Goal: Communication & Community: Answer question/provide support

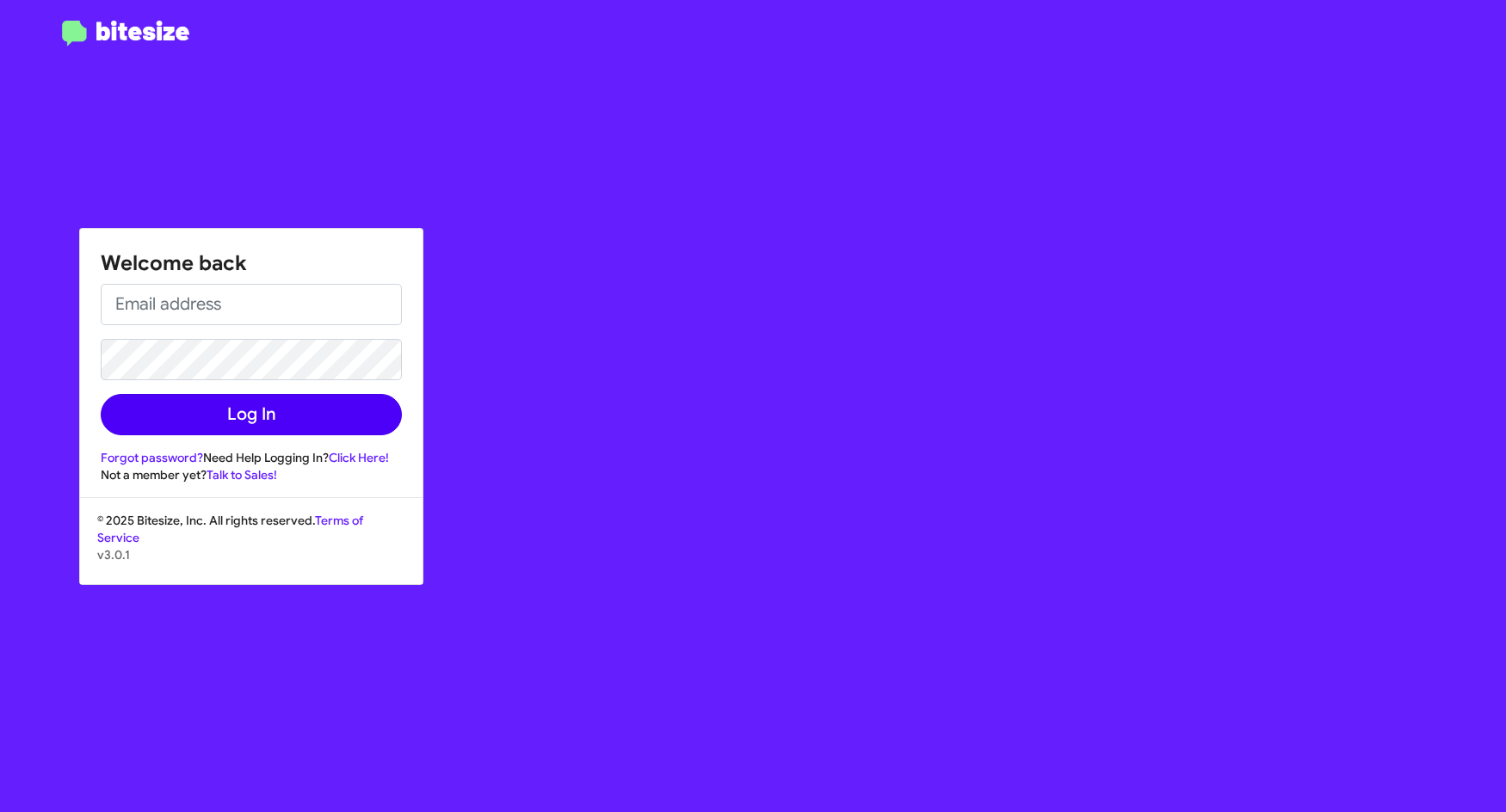
type input "[EMAIL_ADDRESS][DOMAIN_NAME]"
click at [223, 415] on button "Log In" at bounding box center [250, 415] width 301 height 41
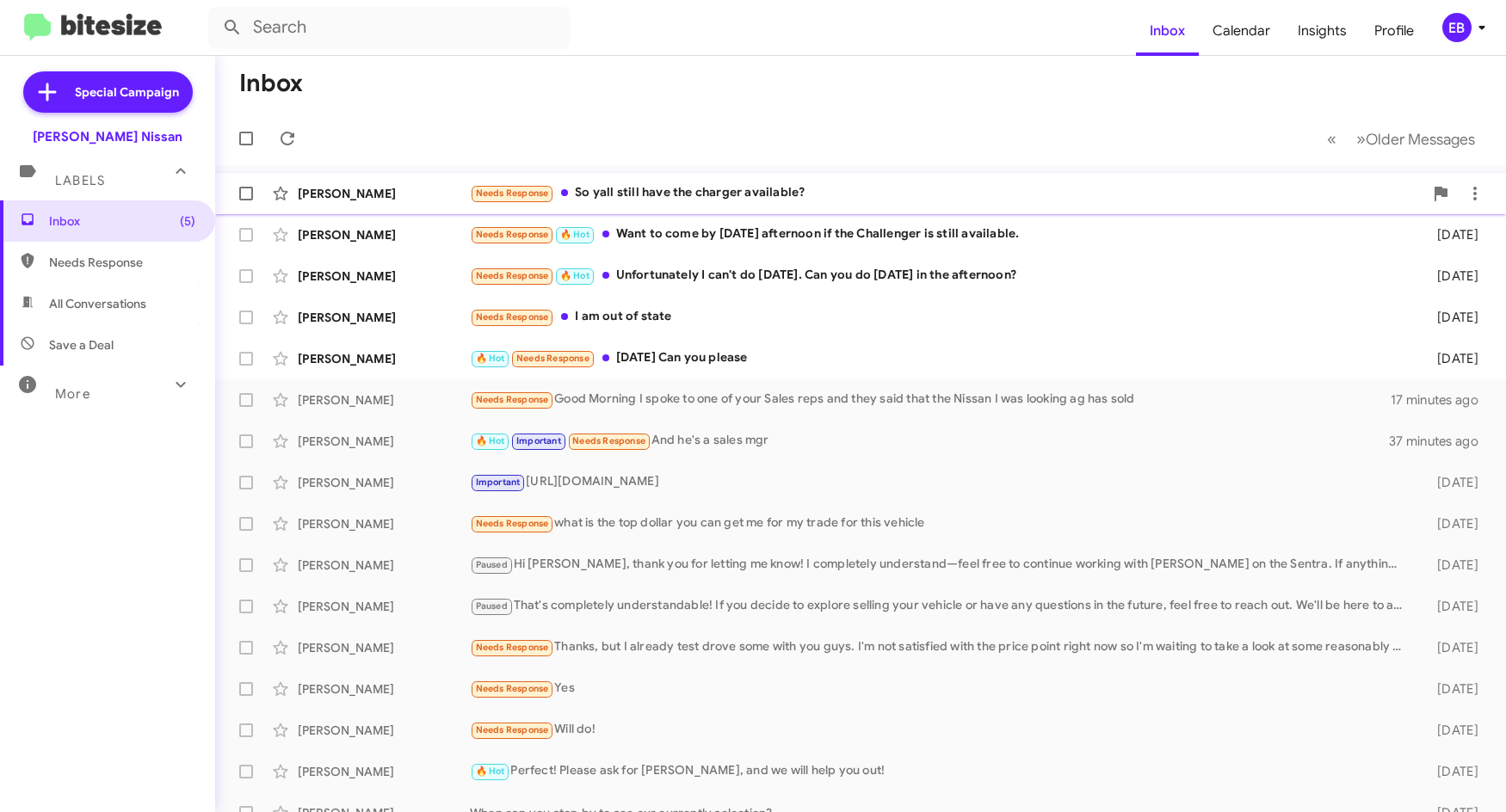
click at [690, 187] on div "Needs Response So yall still have the charger available?" at bounding box center [947, 193] width 954 height 20
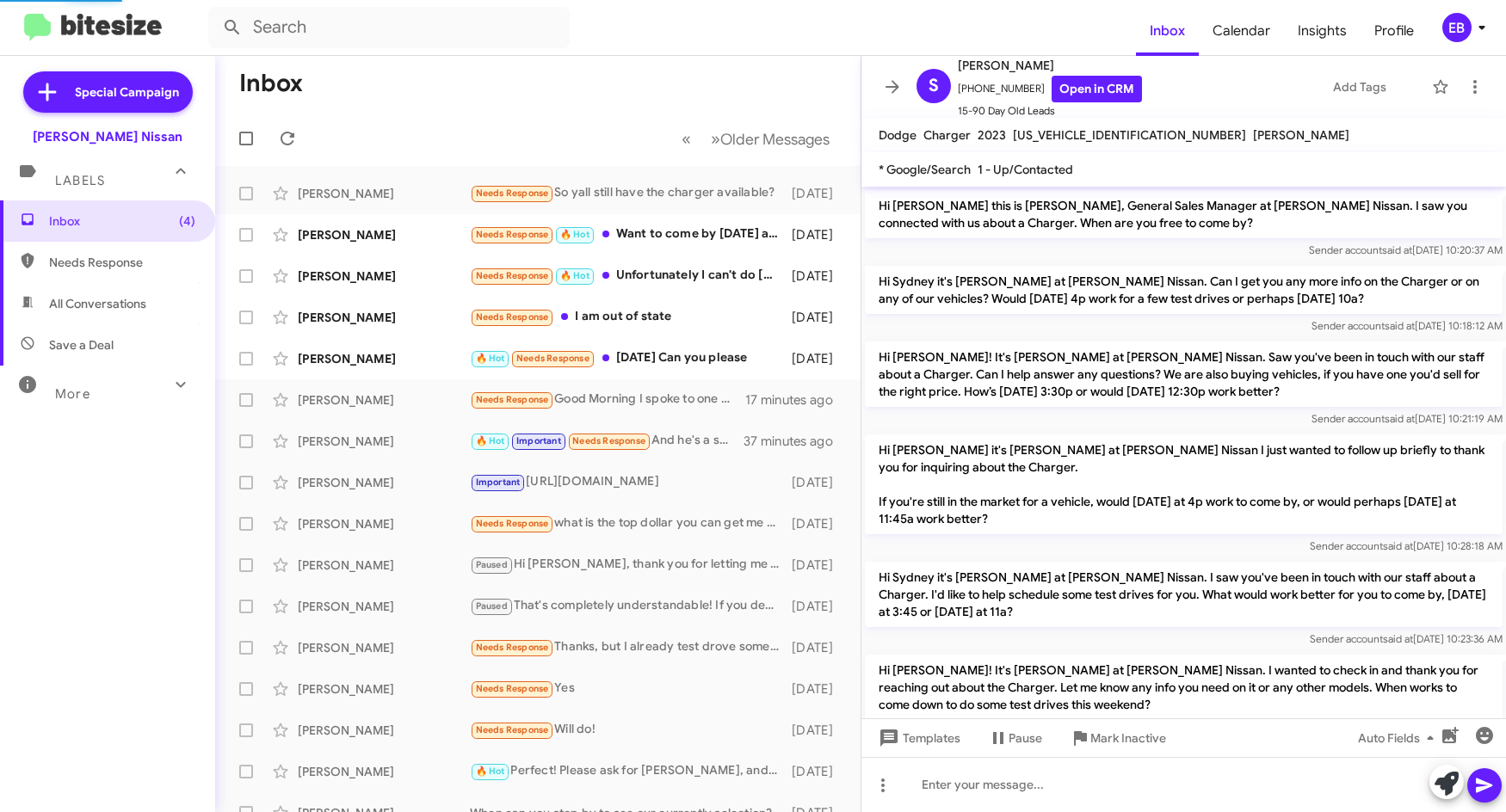
scroll to position [440, 0]
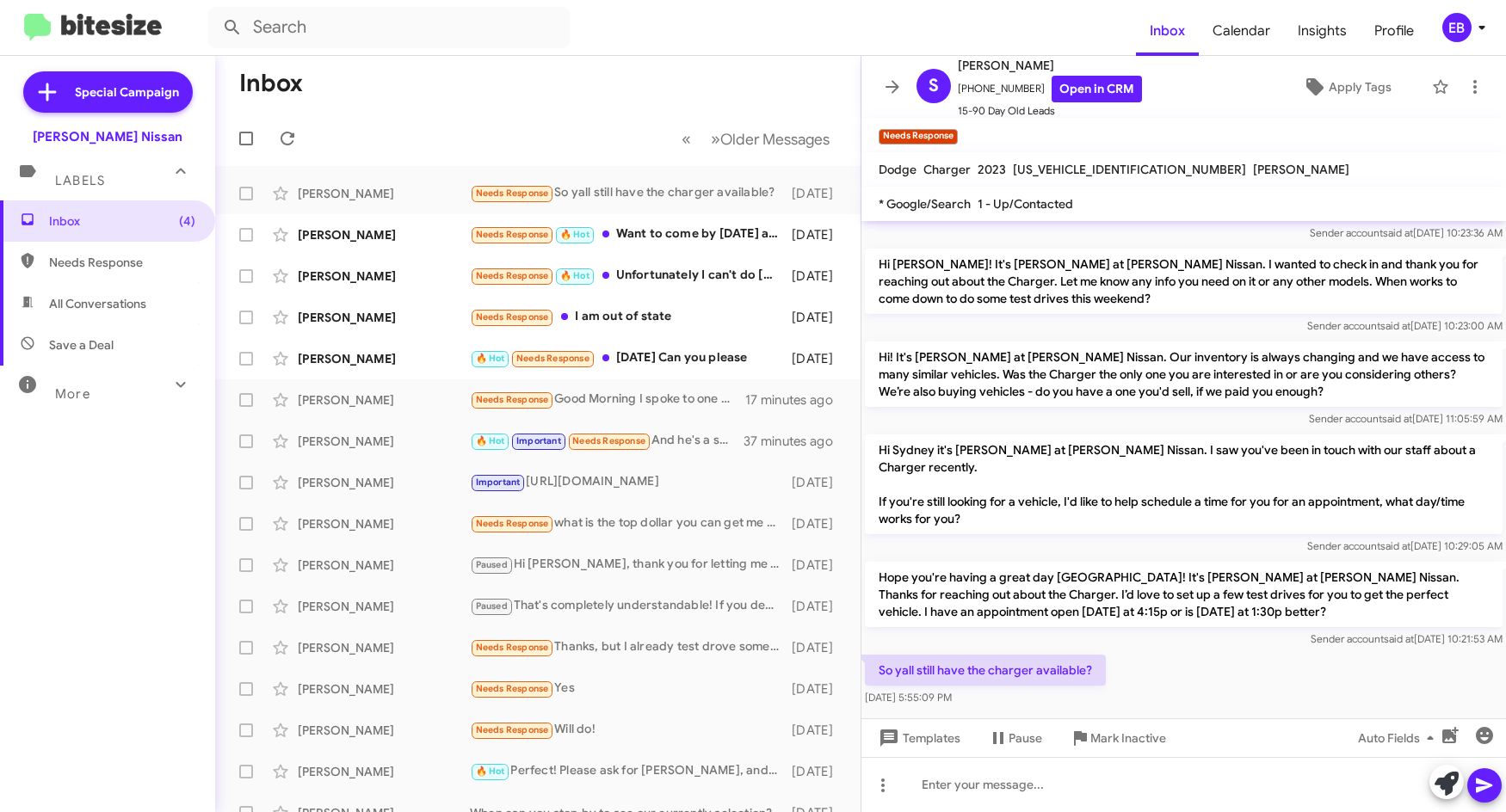
click at [1086, 174] on span "[US_VEHICLE_IDENTIFICATION_NUMBER]" at bounding box center [1130, 169] width 234 height 16
drag, startPoint x: 1084, startPoint y: 166, endPoint x: 1055, endPoint y: 167, distance: 29.0
click at [1055, 167] on span "[US_VEHICLE_IDENTIFICATION_NUMBER]" at bounding box center [1130, 169] width 234 height 16
copy span "[US_VEHICLE_IDENTIFICATION_NUMBER]"
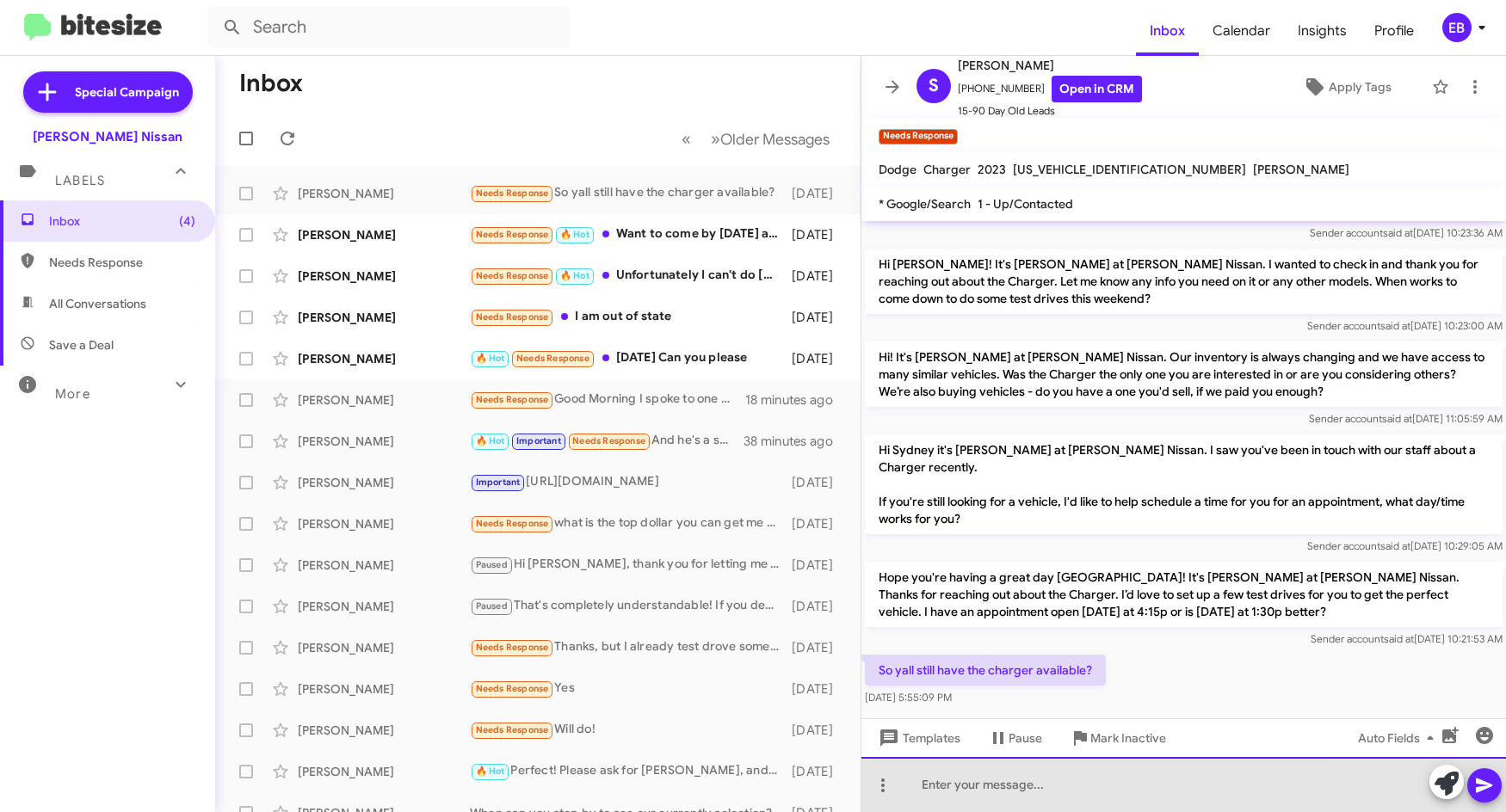
click at [981, 774] on div at bounding box center [1184, 784] width 645 height 55
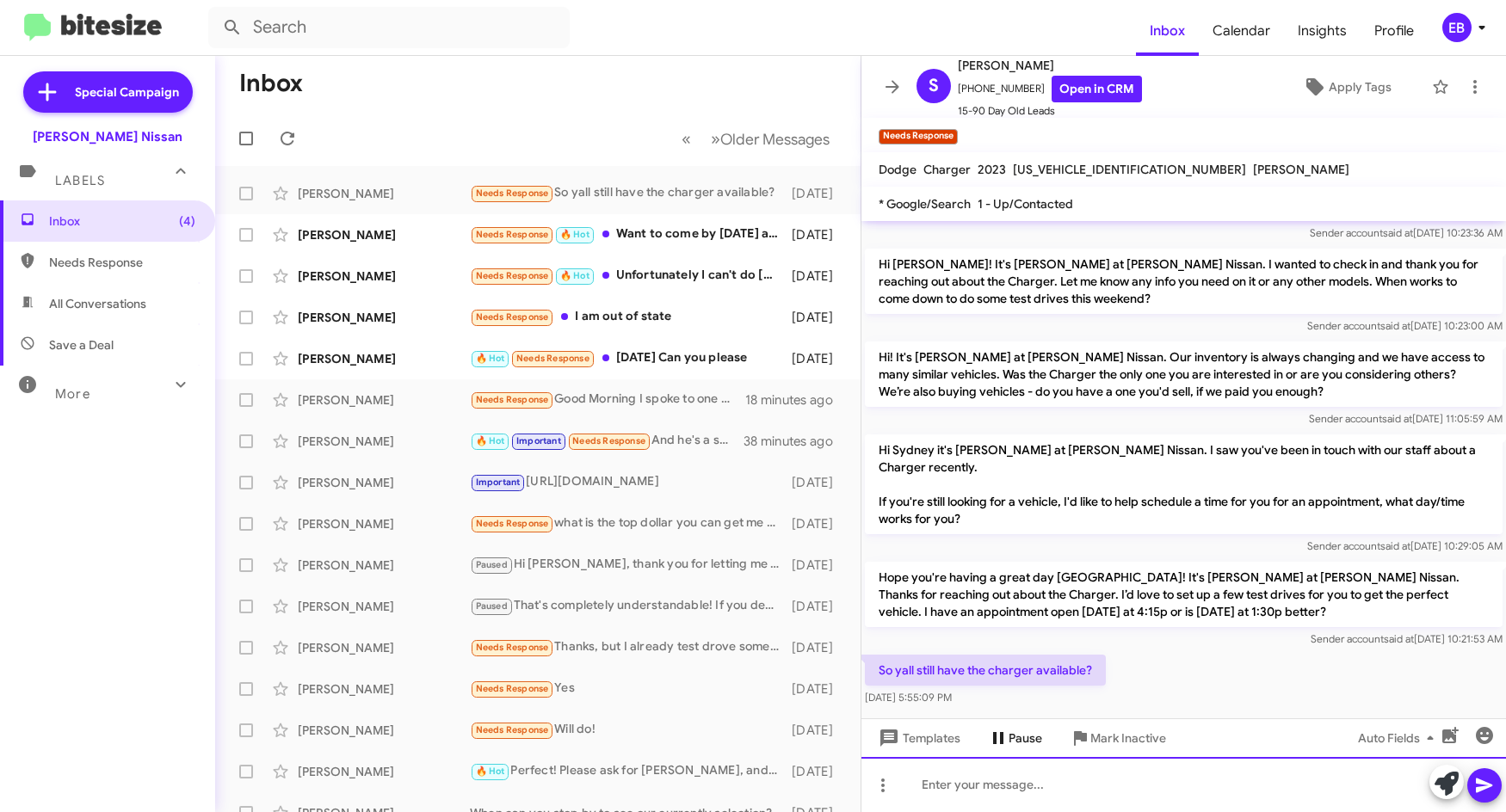
paste div
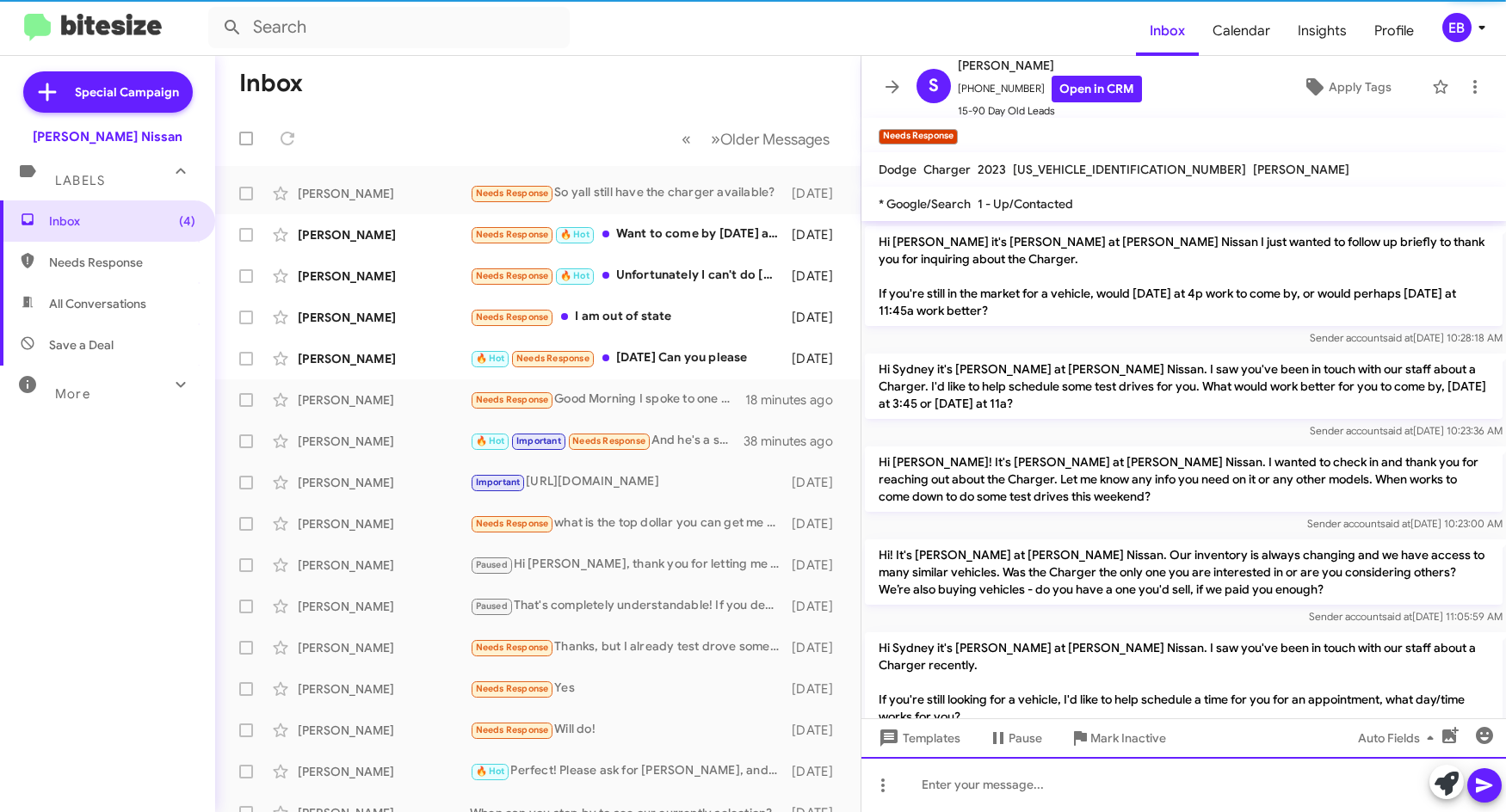
scroll to position [258, 0]
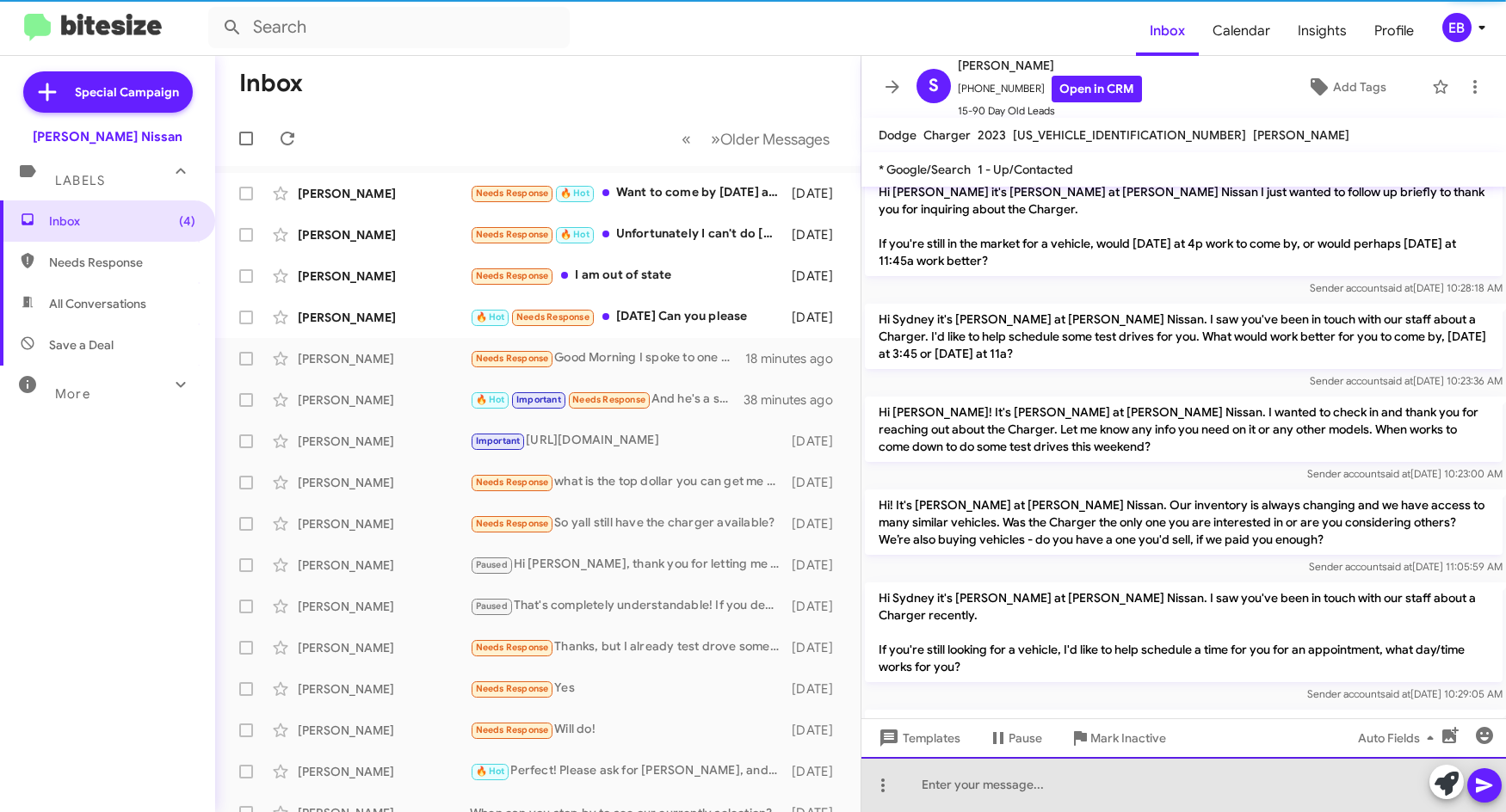
click at [966, 796] on div at bounding box center [1184, 784] width 645 height 55
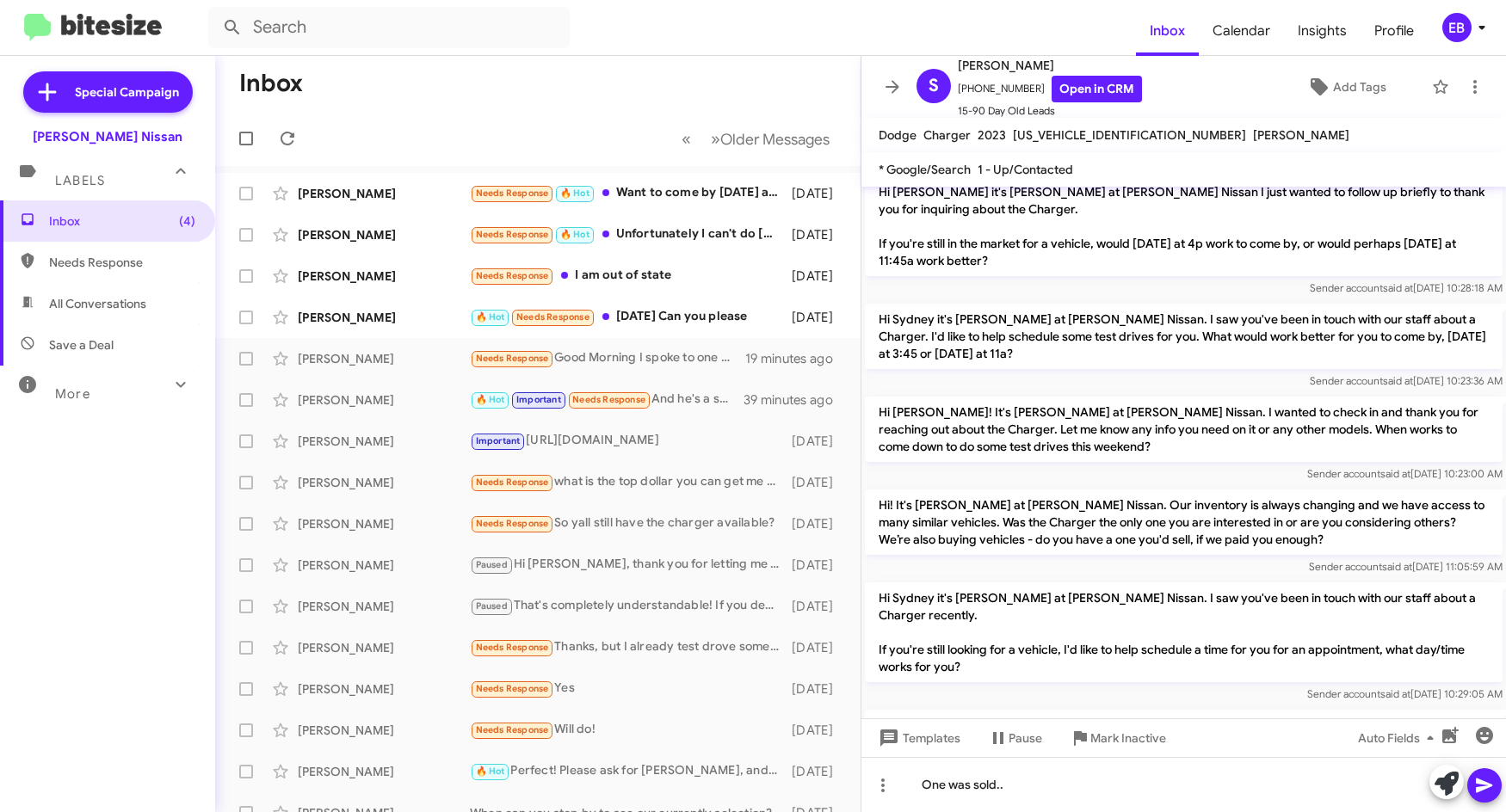
click at [516, 130] on mat-toolbar-row "« Previous » Next Older Messages" at bounding box center [538, 139] width 646 height 55
click at [526, 98] on mat-toolbar-row "Inbox" at bounding box center [538, 84] width 646 height 55
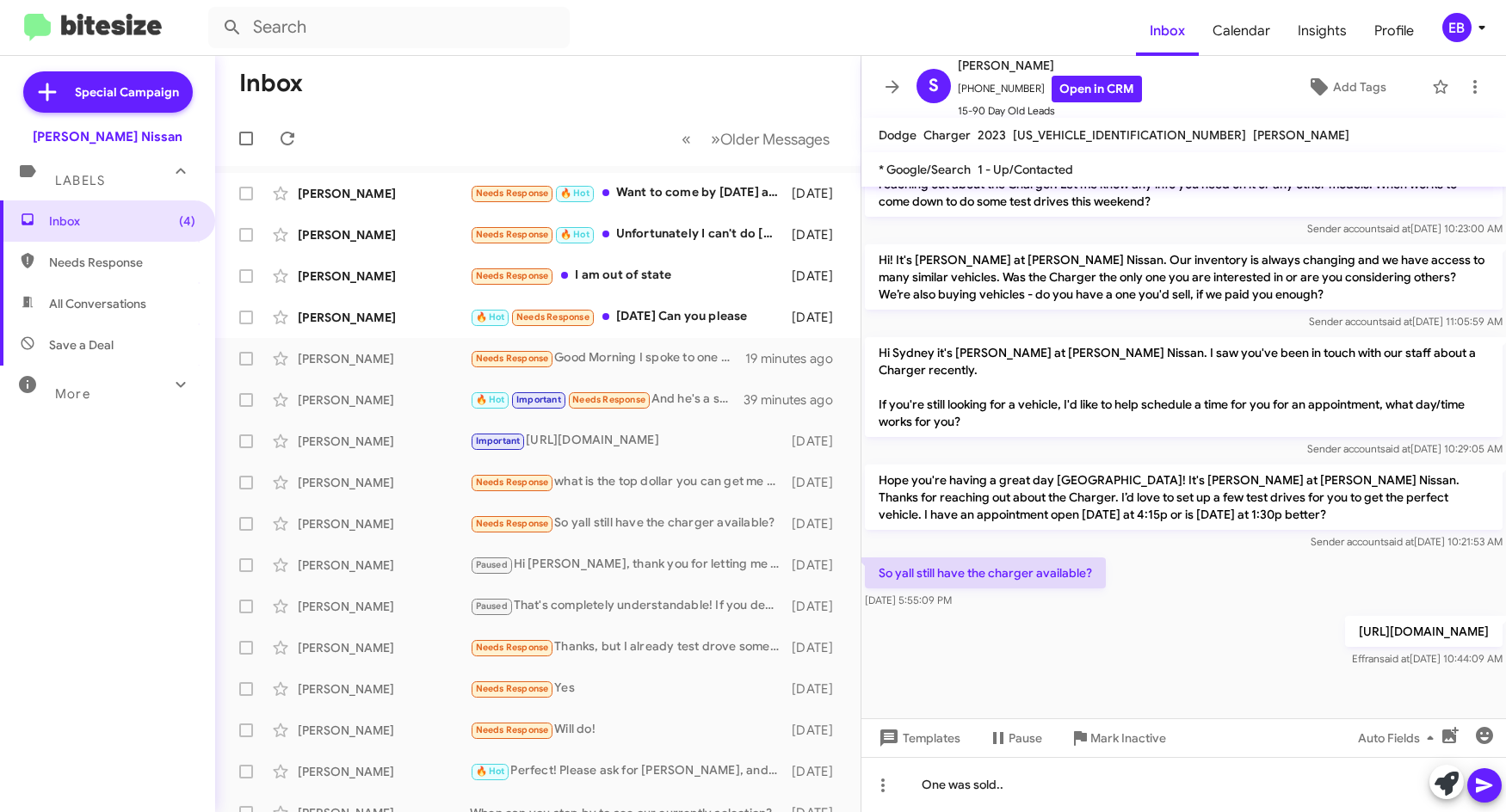
scroll to position [520, 0]
click at [1036, 779] on div "One was sold.." at bounding box center [1184, 784] width 645 height 55
click at [562, 86] on mat-toolbar-row "Inbox" at bounding box center [538, 84] width 646 height 55
click at [596, 54] on div "Inbox Calendar Insights Profile EB Special Campaign [PERSON_NAME] Nissan Labels…" at bounding box center [753, 406] width 1506 height 812
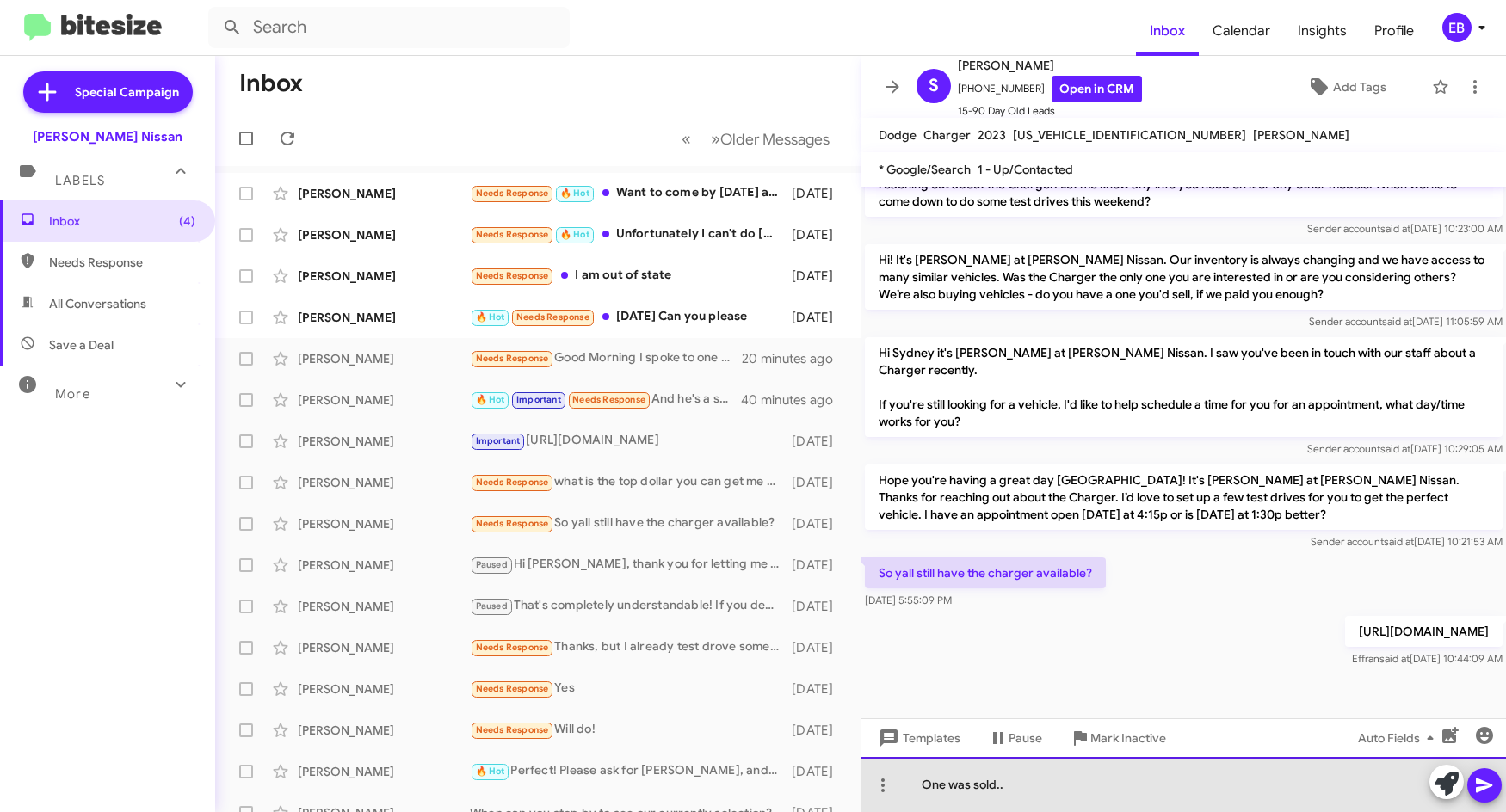
click at [1052, 792] on div "One was sold.." at bounding box center [1184, 784] width 645 height 55
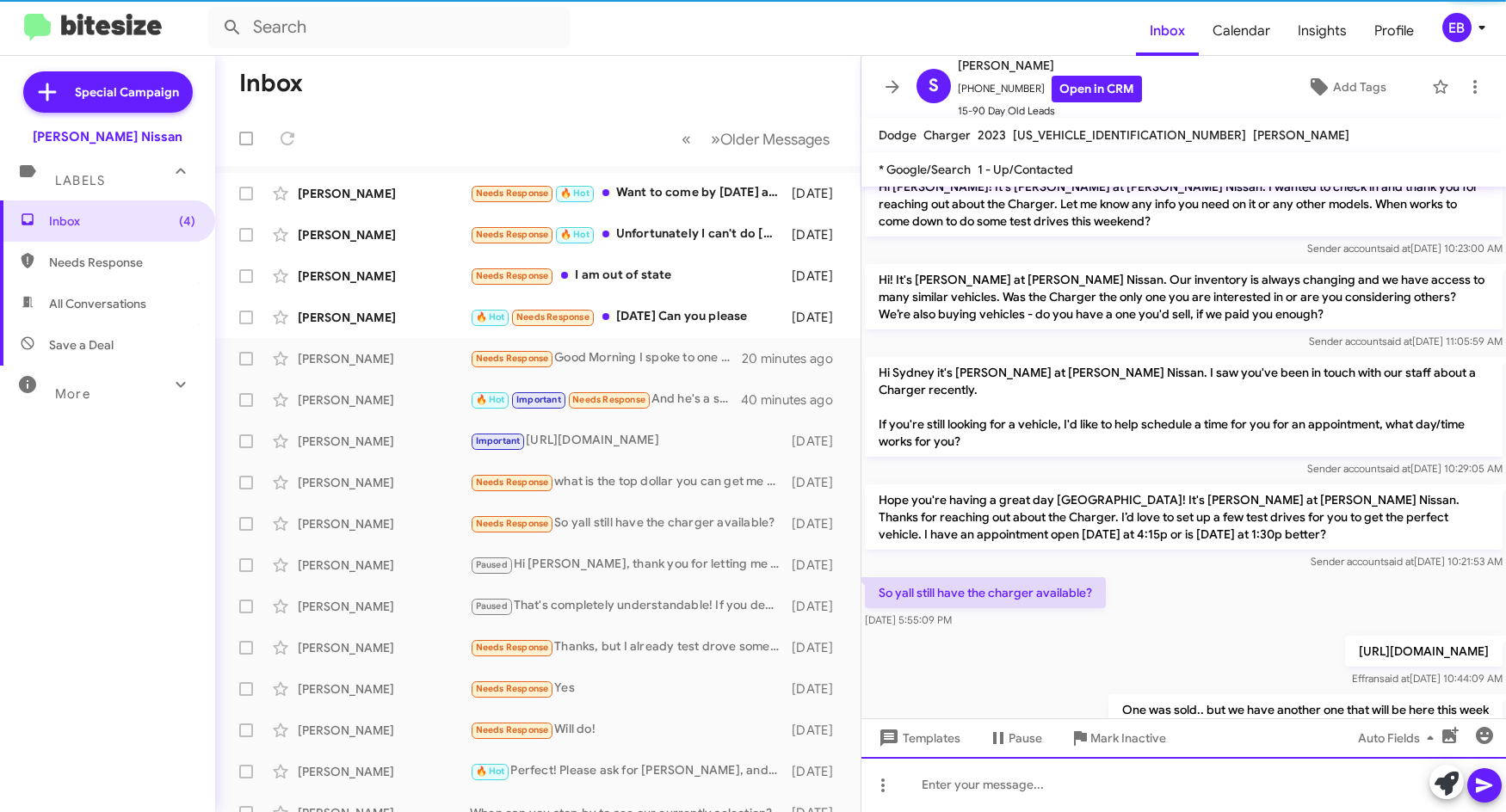
scroll to position [583, 0]
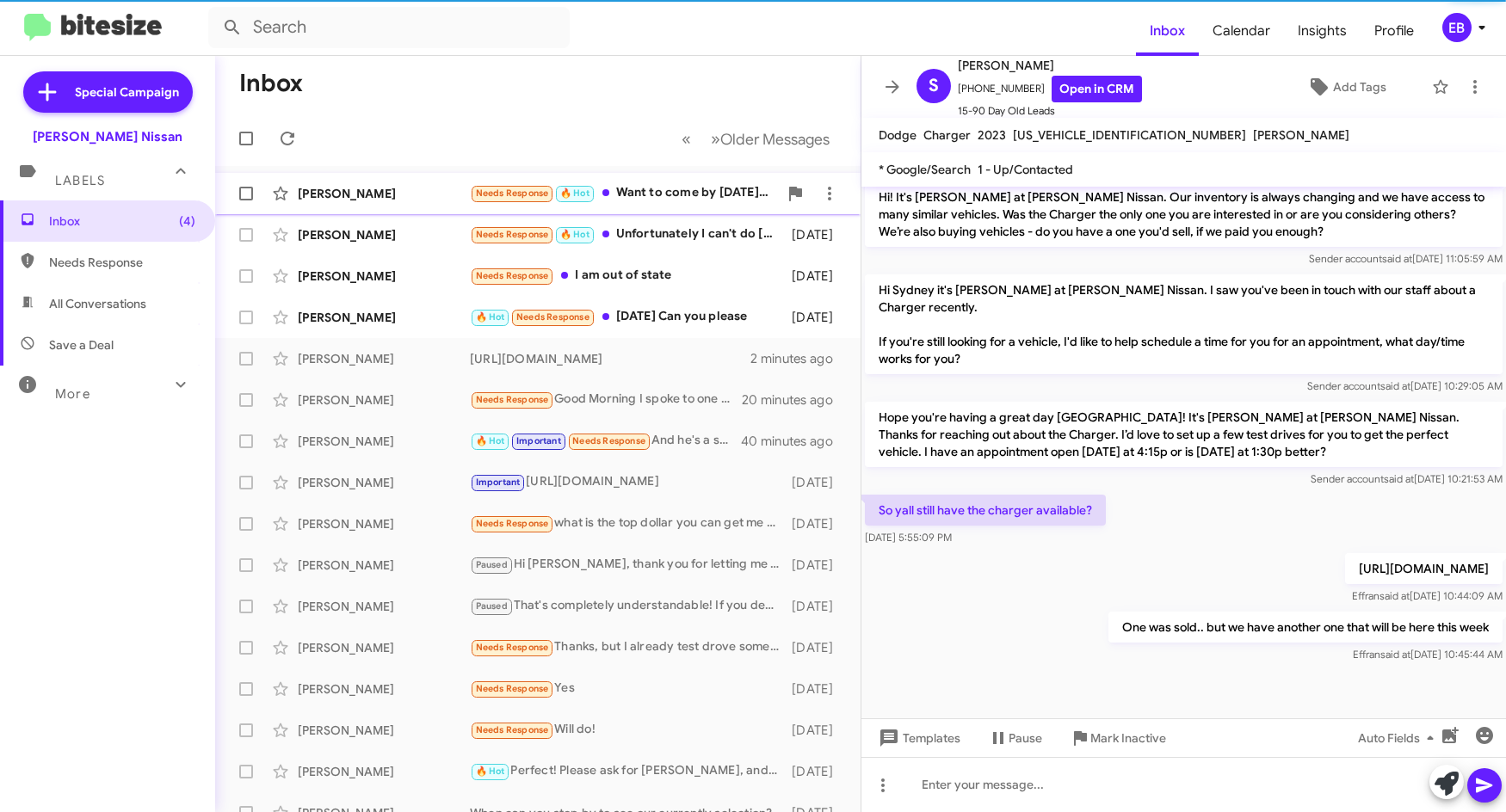
click at [385, 194] on div "[PERSON_NAME]" at bounding box center [384, 193] width 172 height 17
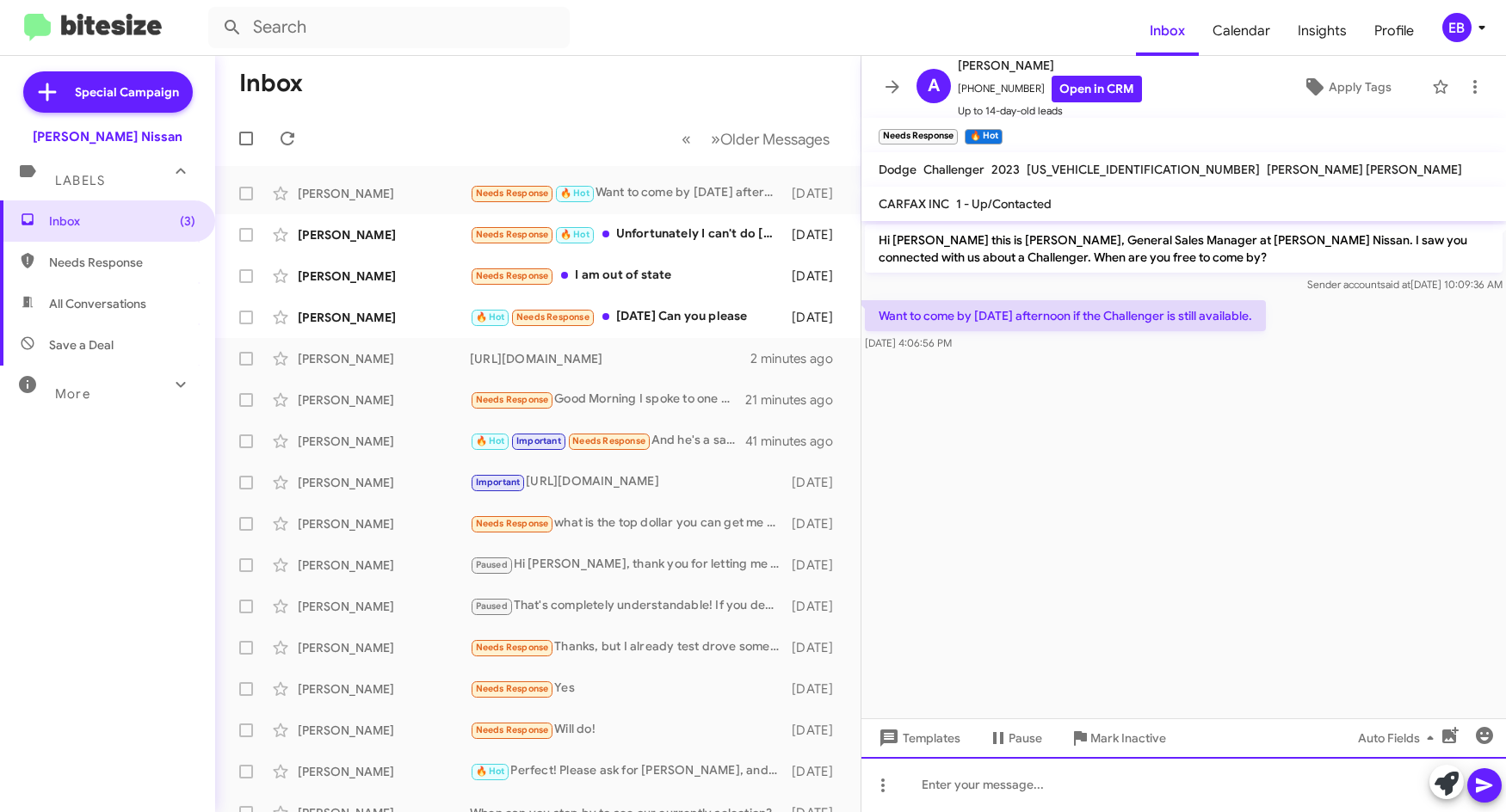
click at [969, 788] on div at bounding box center [1184, 784] width 645 height 55
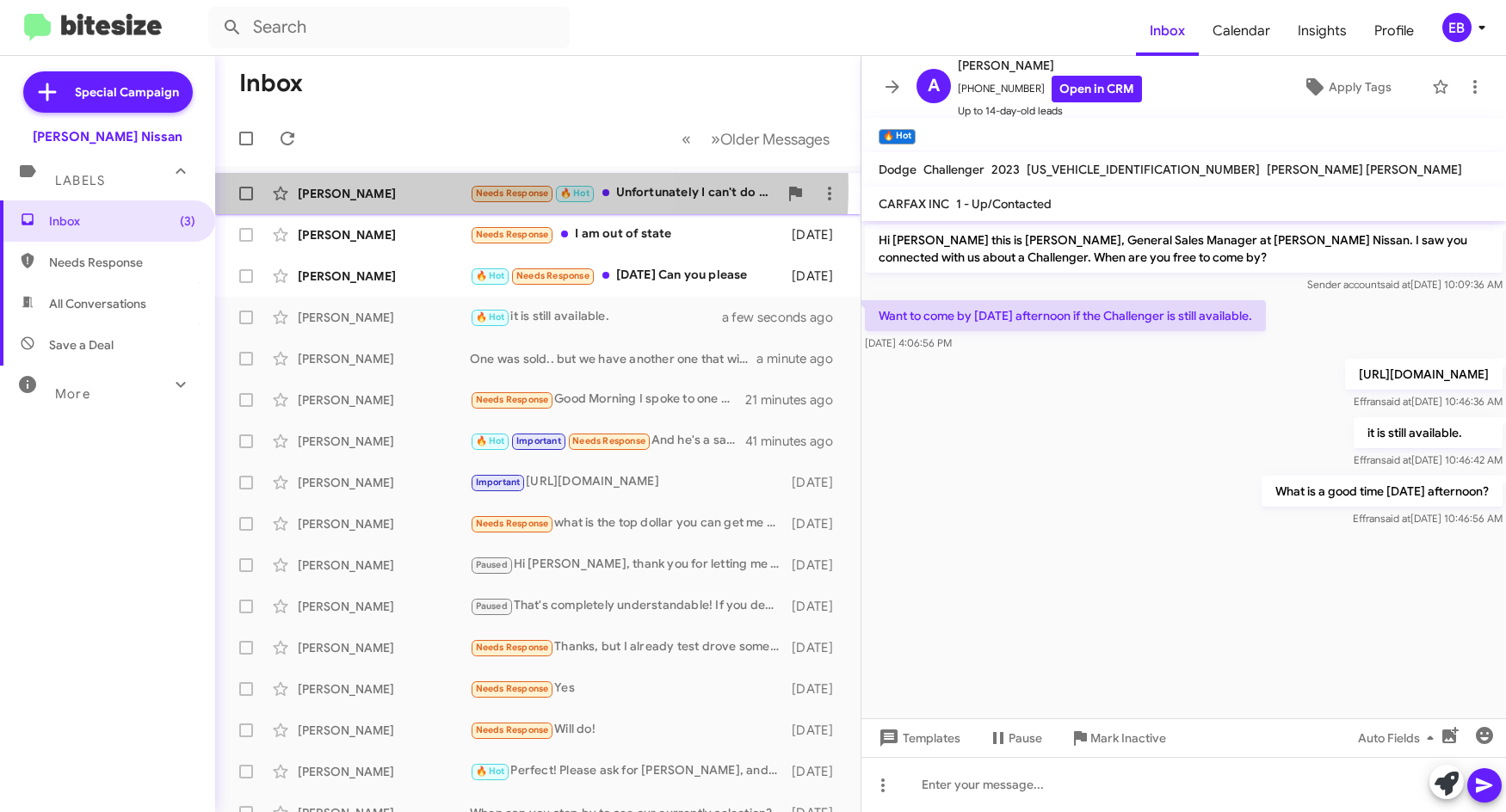
click at [433, 188] on div "[PERSON_NAME]" at bounding box center [384, 193] width 172 height 17
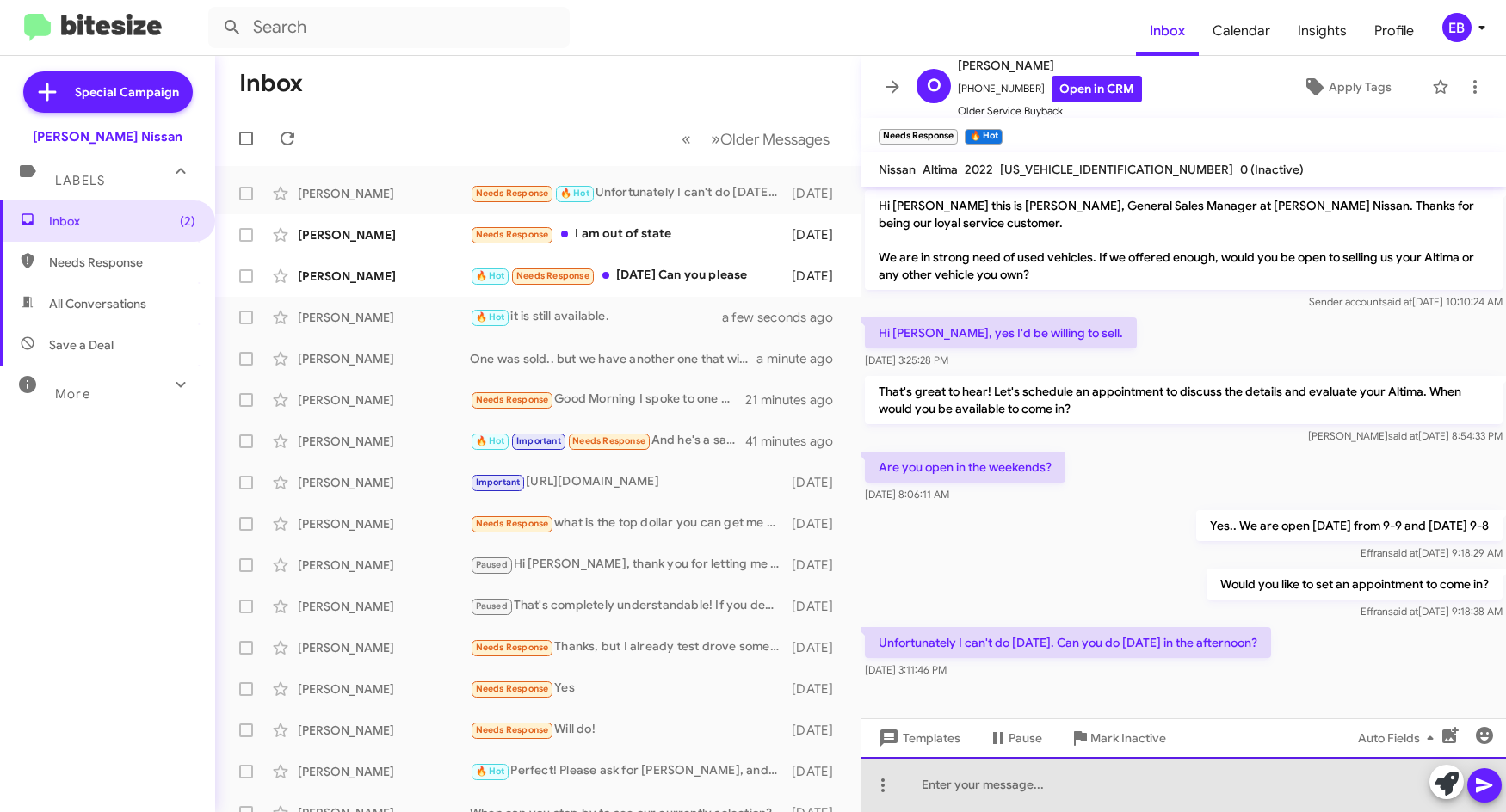
click at [989, 783] on div at bounding box center [1184, 784] width 645 height 55
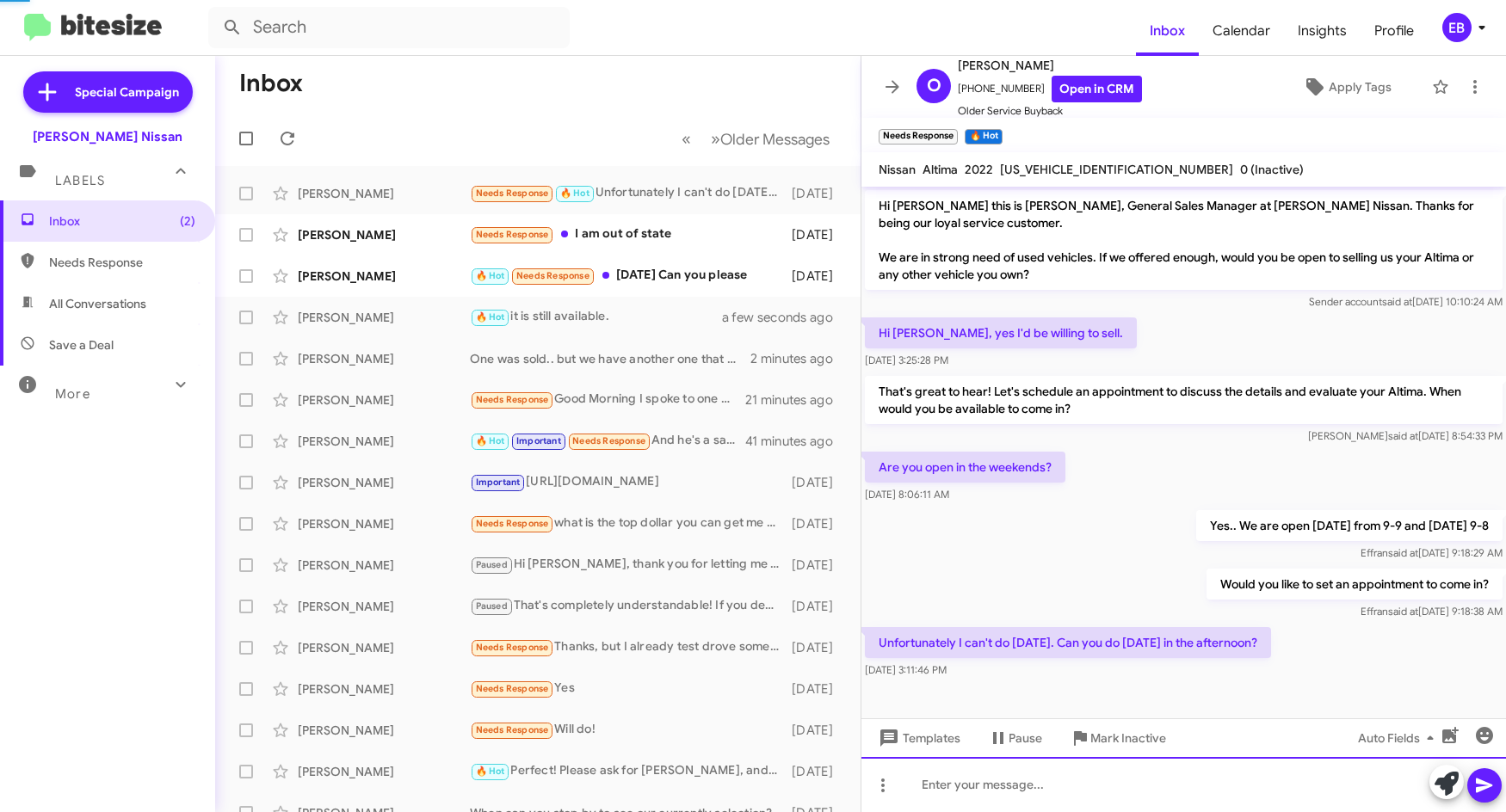
scroll to position [57, 0]
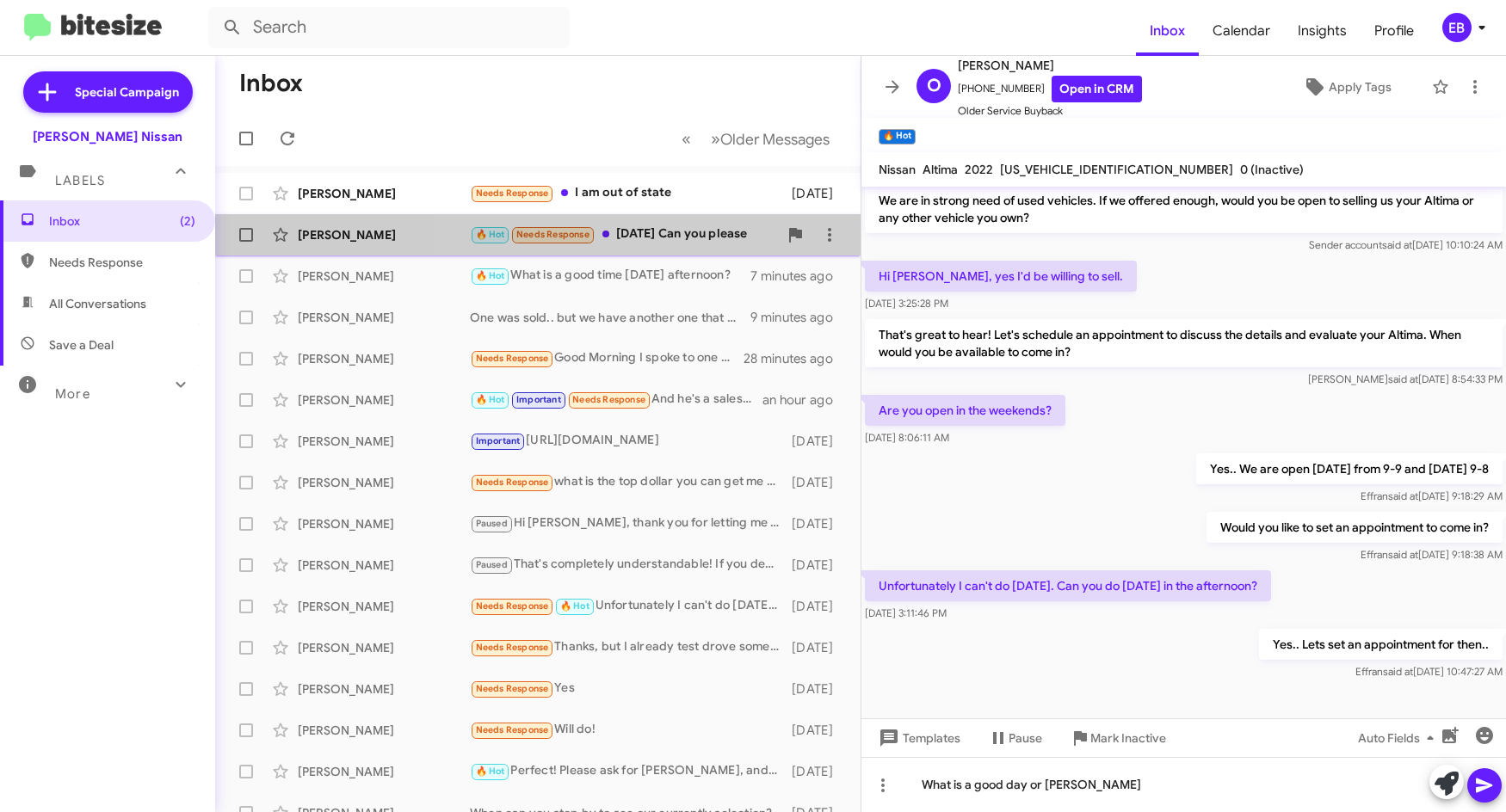
click at [661, 234] on div "🔥 Hot Needs Response [DATE] Can you please" at bounding box center [624, 234] width 308 height 20
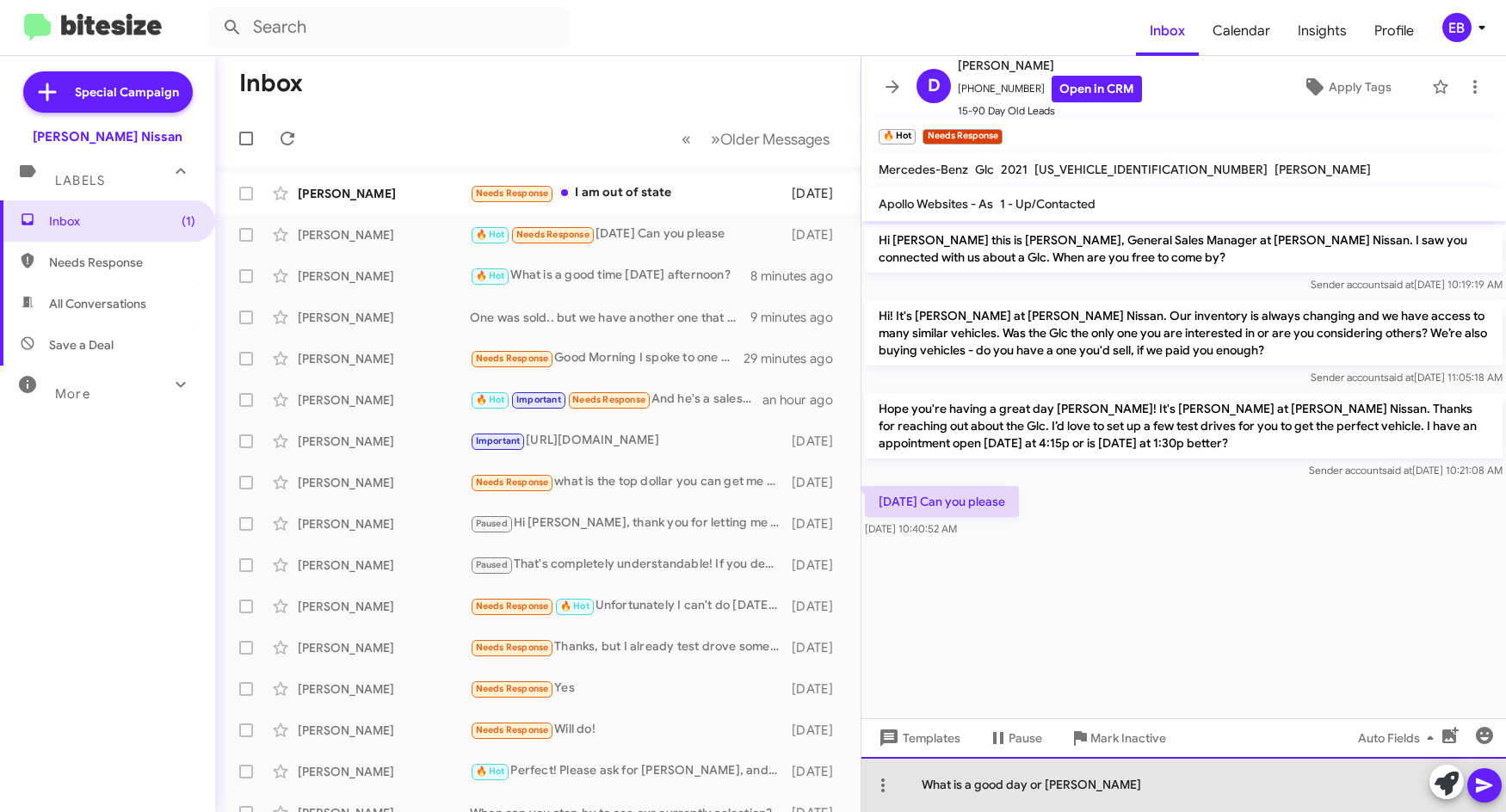
click at [944, 780] on div "What is a good day or [PERSON_NAME]" at bounding box center [1184, 784] width 645 height 55
click at [1097, 787] on div "What is a good day or [PERSON_NAME]" at bounding box center [1184, 784] width 645 height 55
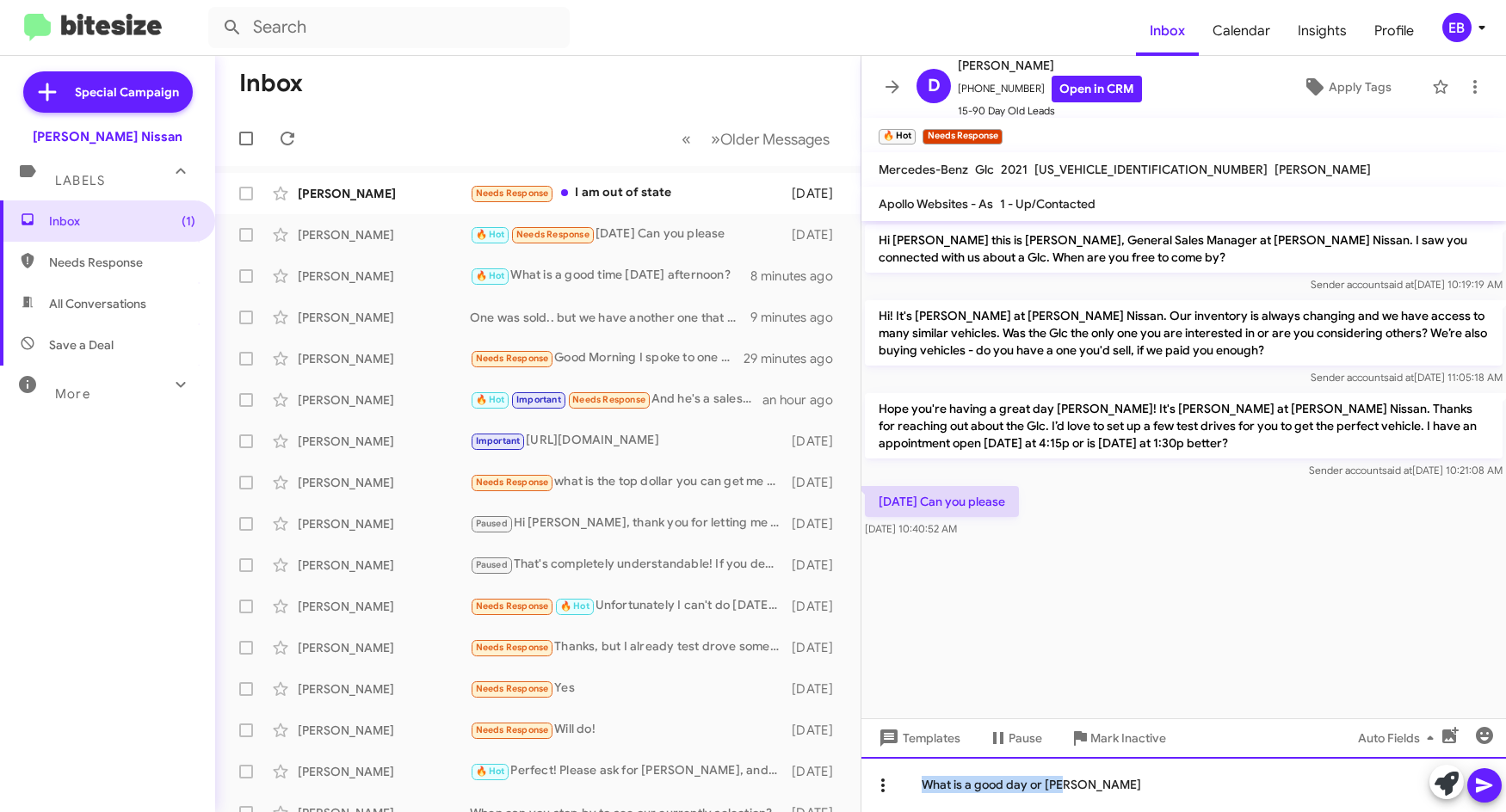
drag, startPoint x: 1097, startPoint y: 787, endPoint x: 882, endPoint y: 797, distance: 215.2
click at [882, 797] on div "What is a good day or [PERSON_NAME]" at bounding box center [1184, 784] width 645 height 55
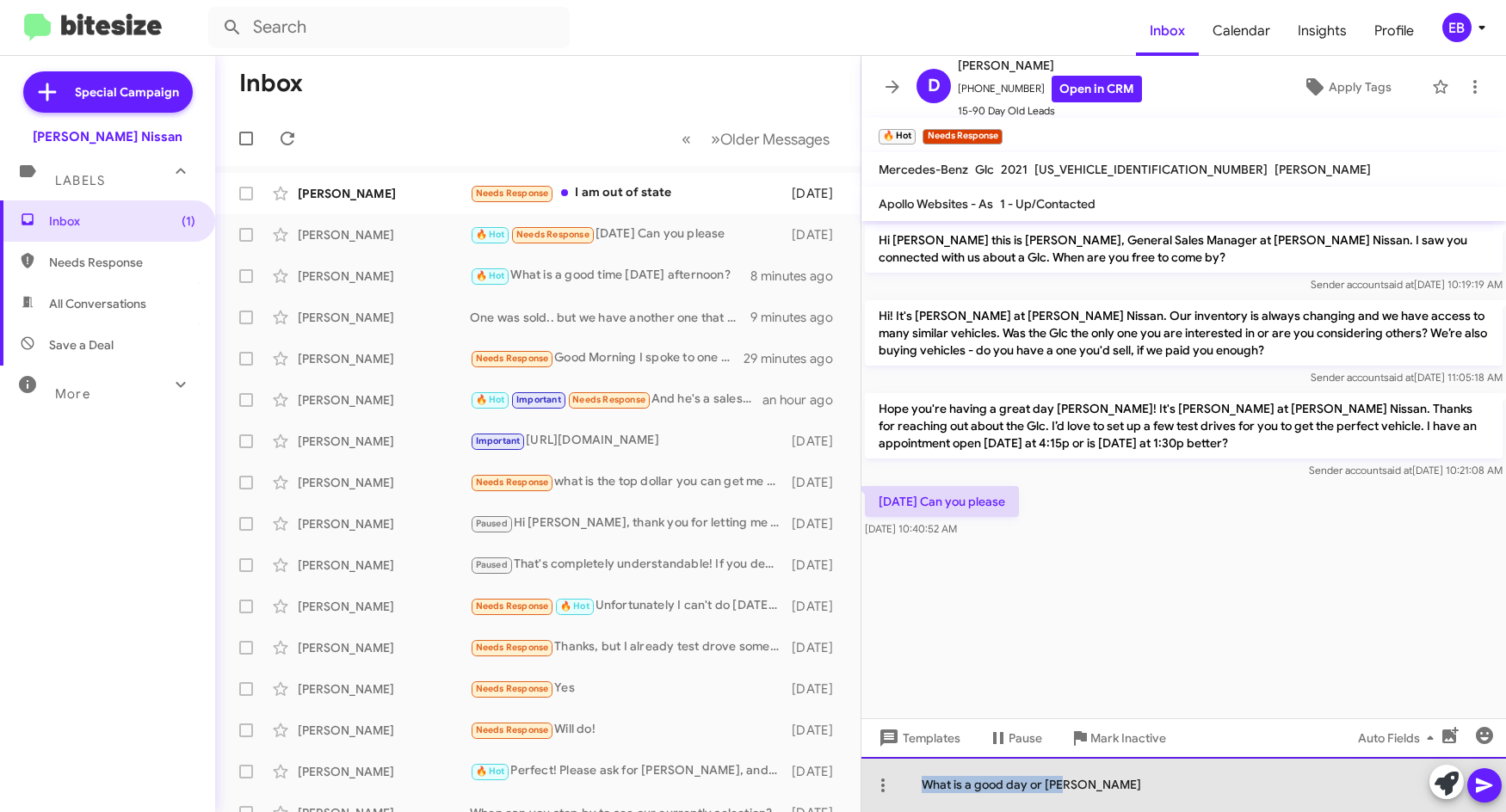
click at [1103, 787] on div "What is a good day or [PERSON_NAME]" at bounding box center [1184, 784] width 645 height 55
click at [1079, 785] on div "What is a good day or [PERSON_NAME]" at bounding box center [1184, 784] width 645 height 55
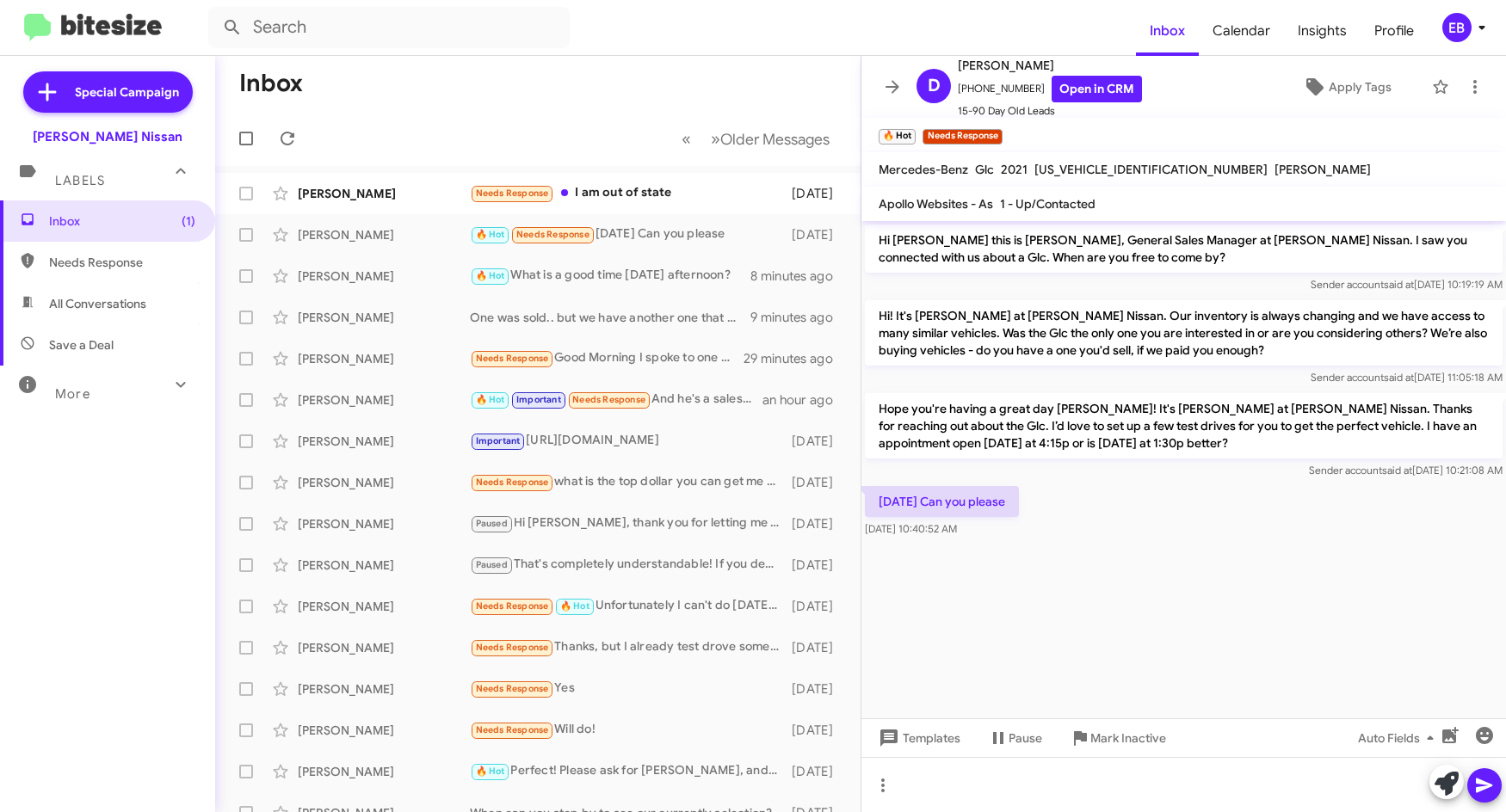
click at [496, 67] on mat-toolbar-row "Inbox" at bounding box center [538, 84] width 646 height 55
